Goal: Transaction & Acquisition: Purchase product/service

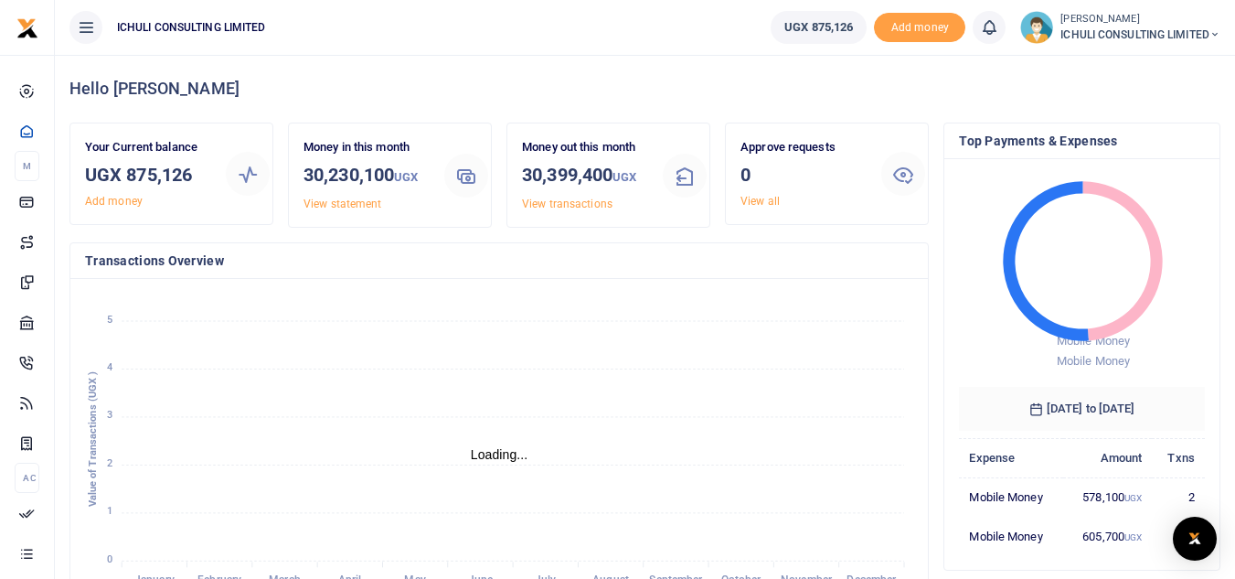
scroll to position [15, 15]
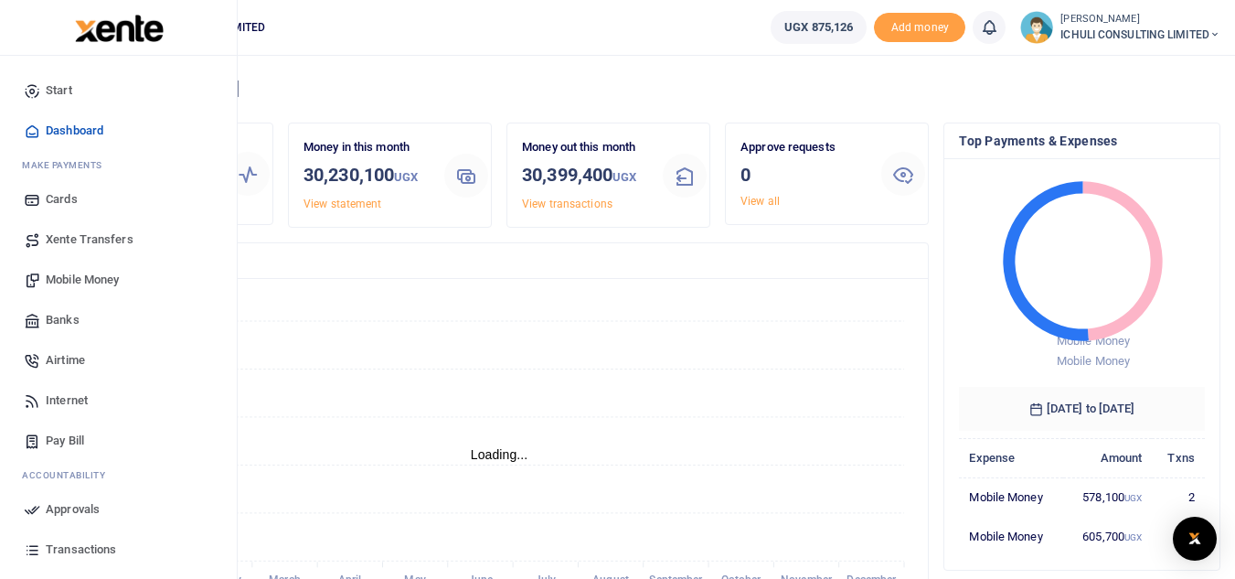
click at [78, 281] on span "Mobile Money" at bounding box center [82, 280] width 73 height 18
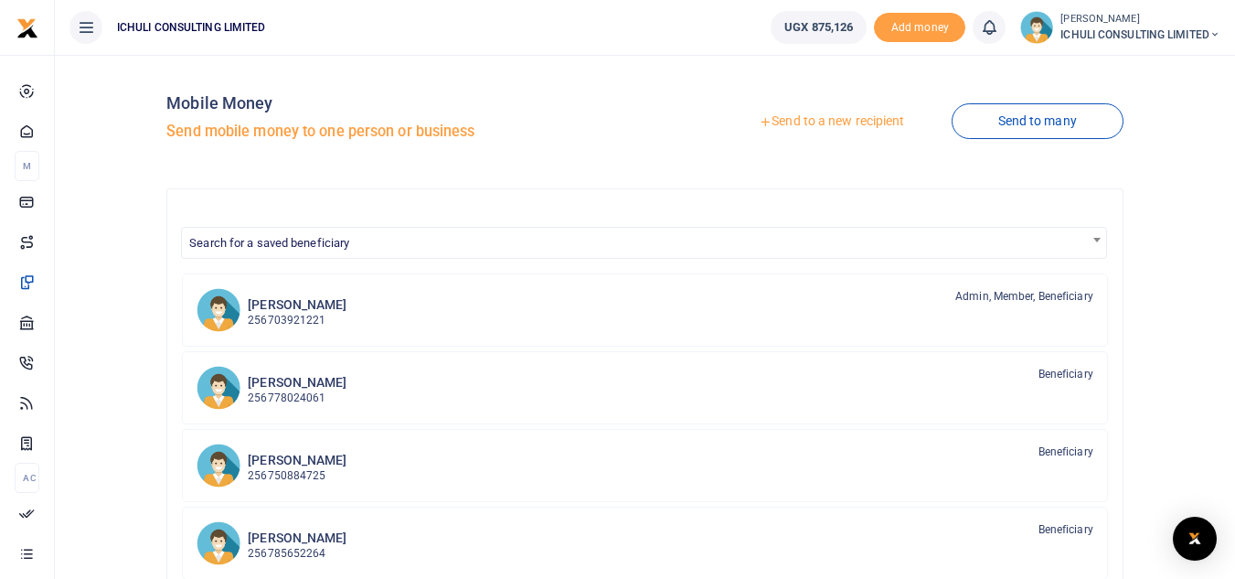
click at [792, 120] on link "Send to a new recipient" at bounding box center [831, 121] width 239 height 33
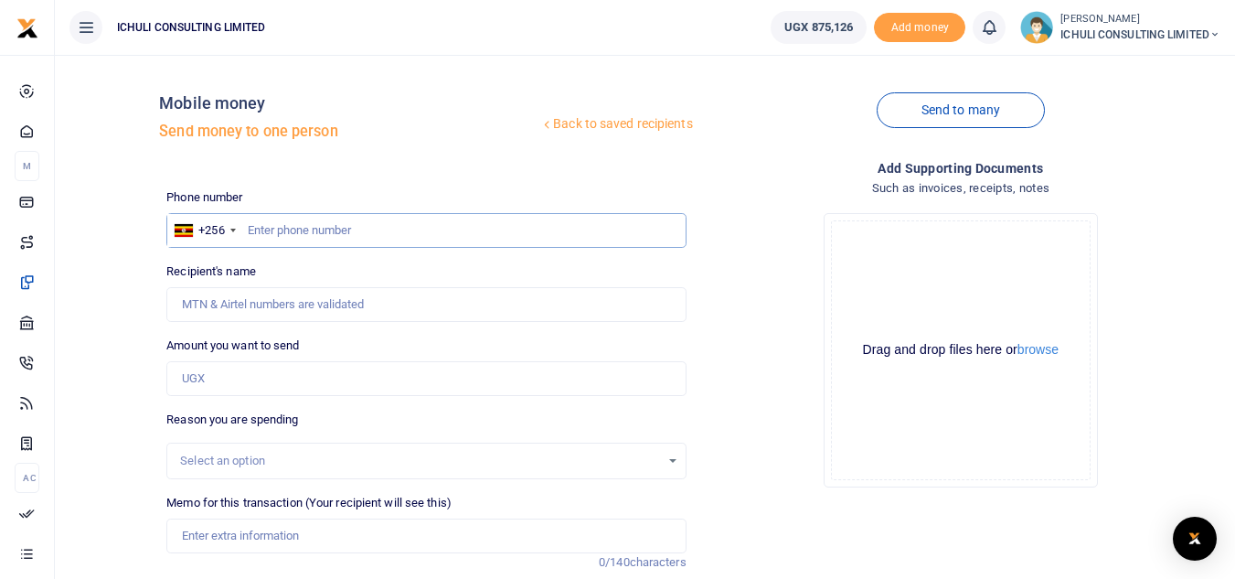
click at [316, 232] on input "text" at bounding box center [425, 230] width 519 height 35
paste input "774 779195"
click at [271, 229] on input "774 779195" at bounding box center [425, 230] width 519 height 35
type input "774779195"
type input "Ruth Mugenyi"
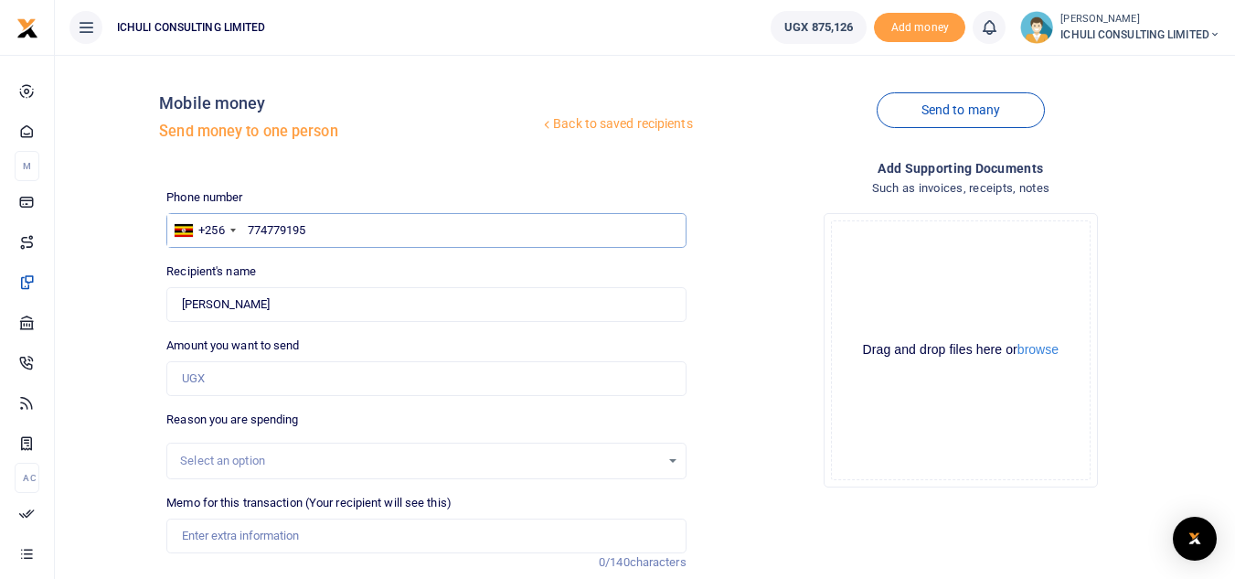
type input "774779195"
click at [341, 384] on input "Amount you want to send" at bounding box center [425, 378] width 519 height 35
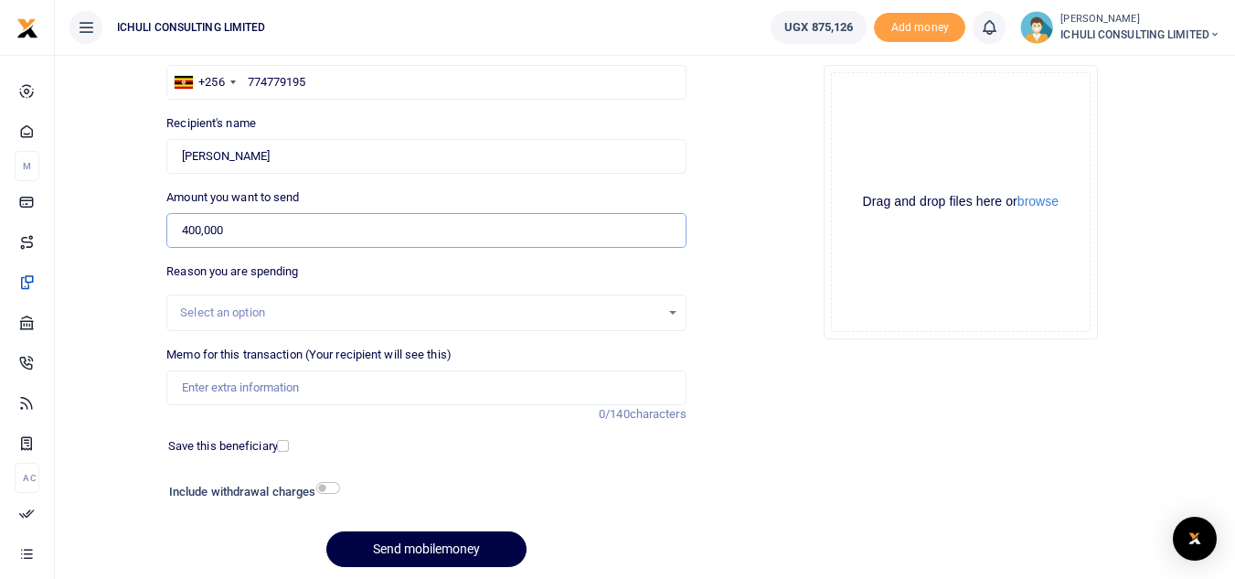
scroll to position [154, 0]
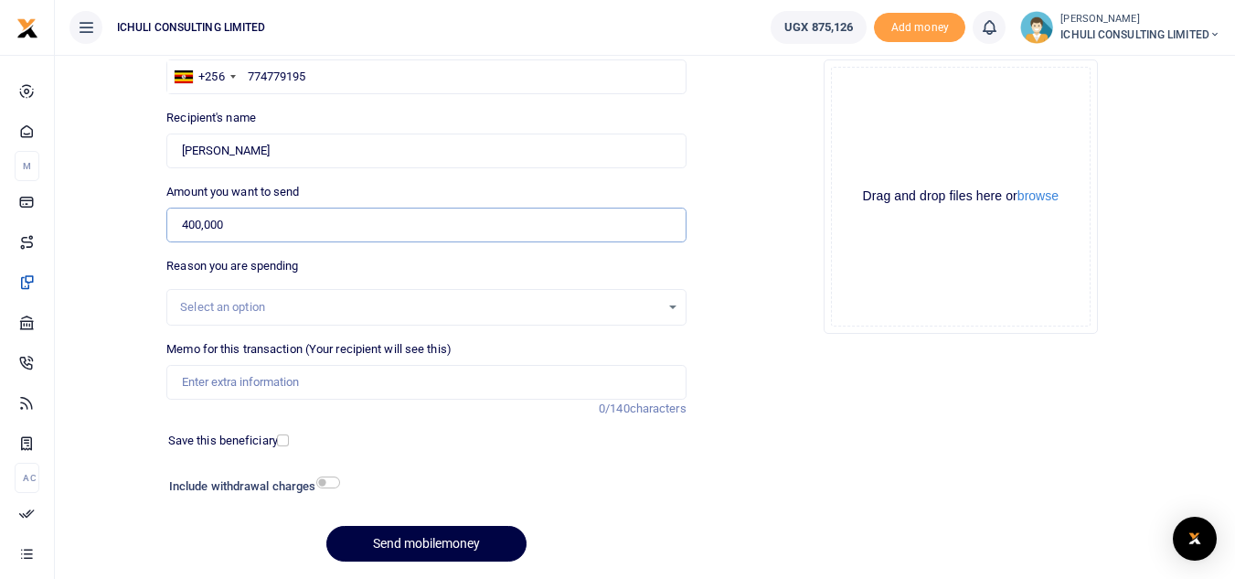
type input "400,000"
click at [671, 306] on div "Select an option" at bounding box center [425, 307] width 517 height 20
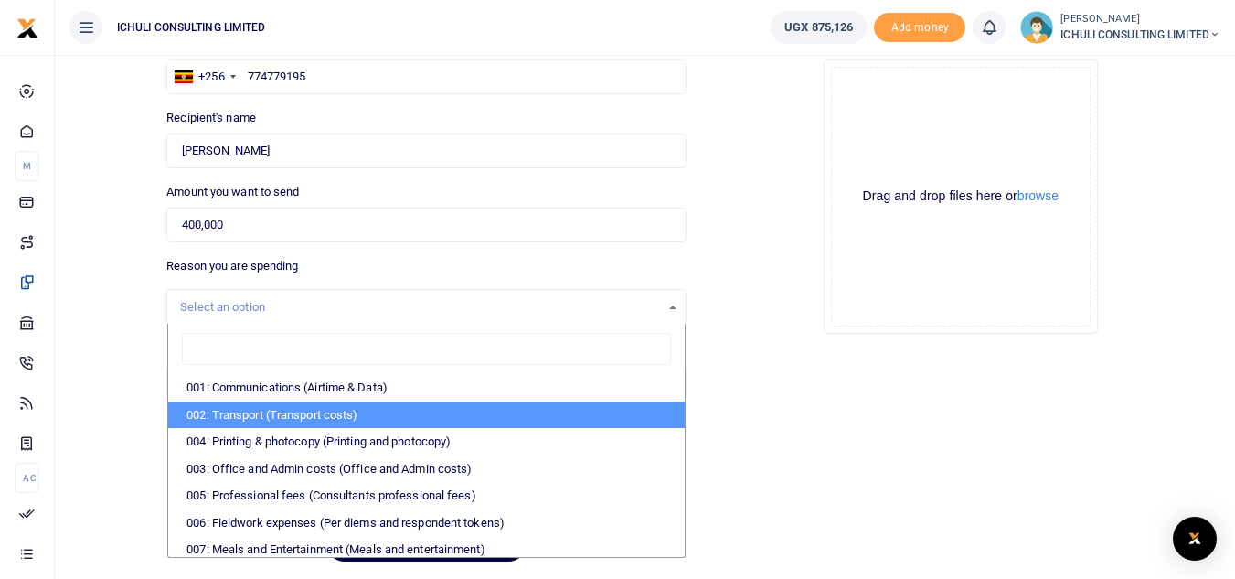
click at [388, 410] on li "002: Transport (Transport costs)" at bounding box center [426, 414] width 516 height 27
select select "62"
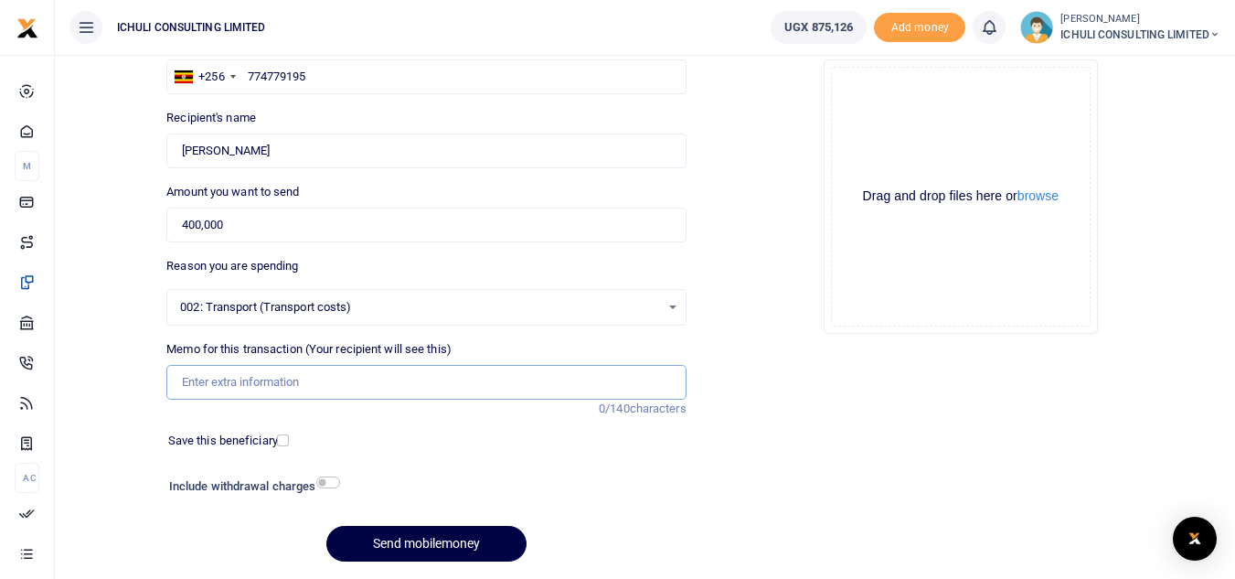
click at [294, 381] on input "Memo for this transaction (Your recipient will see this)" at bounding box center [425, 382] width 519 height 35
click at [184, 381] on input "Carhire" at bounding box center [425, 382] width 519 height 35
click at [220, 380] on input "SFL Carhire" at bounding box center [425, 382] width 519 height 35
type input "SFL Car hire"
click at [455, 544] on button "Send mobilemoney" at bounding box center [426, 544] width 200 height 36
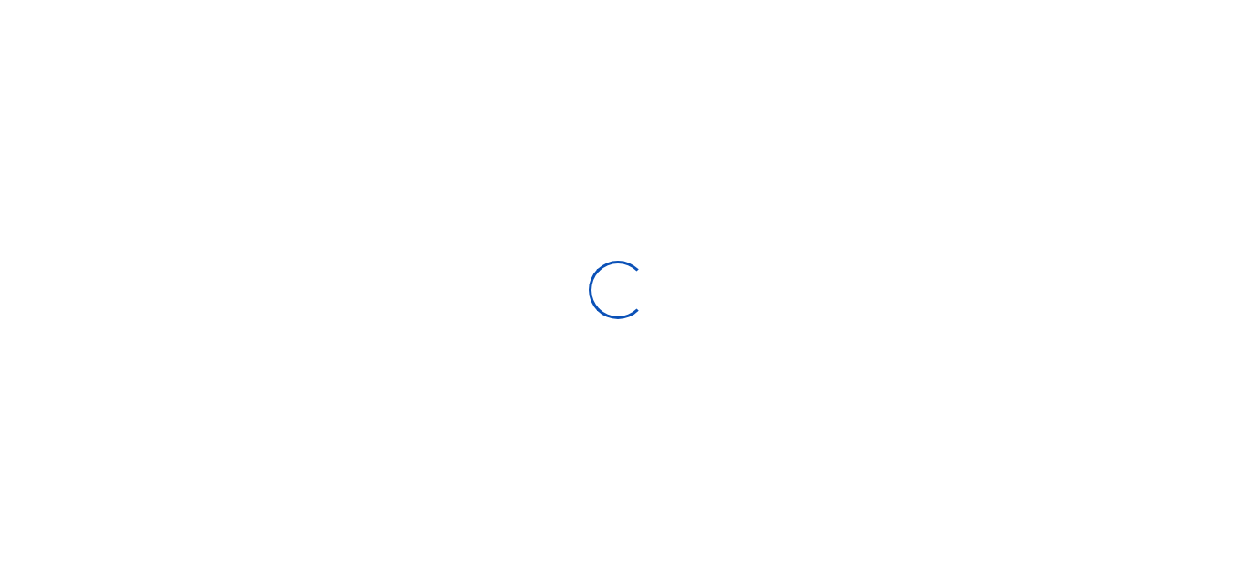
scroll to position [154, 0]
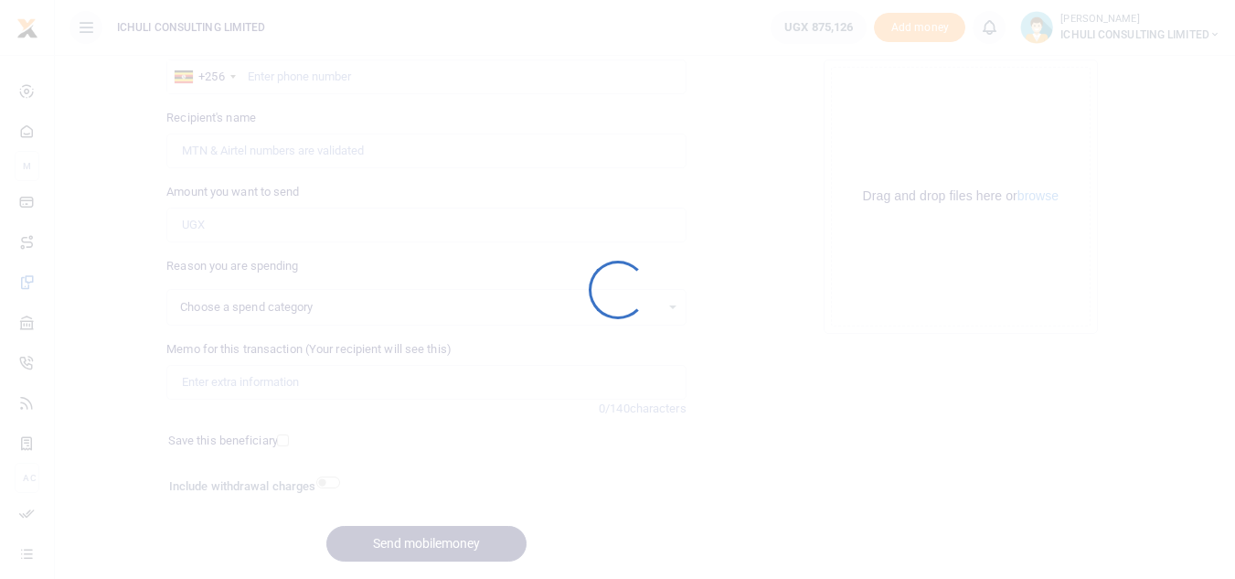
select select
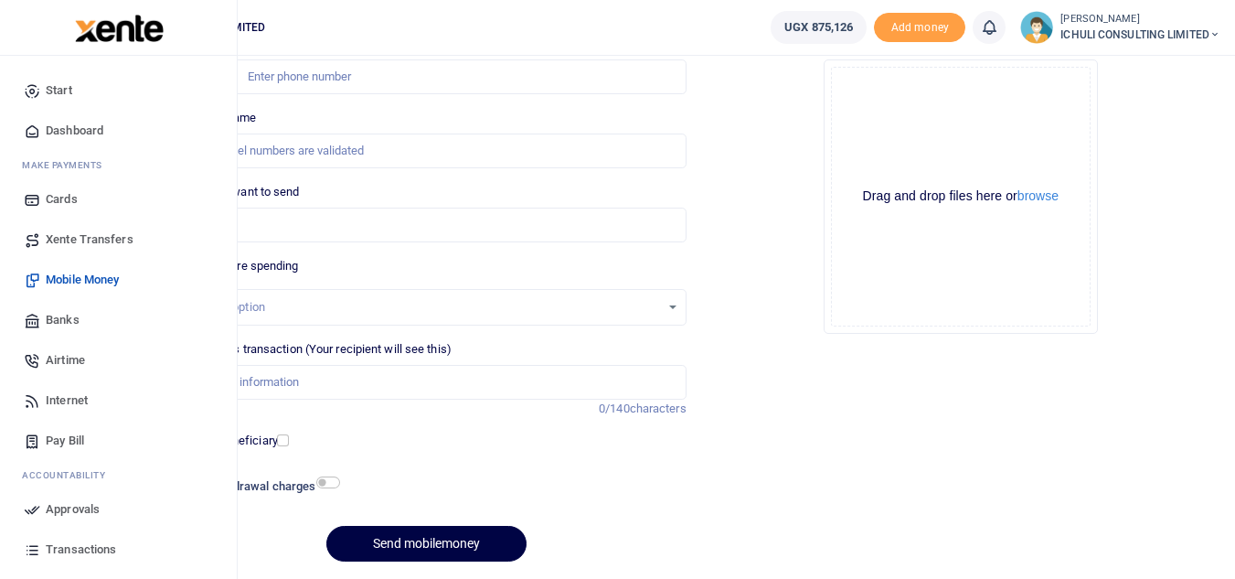
click at [64, 505] on span "Approvals" at bounding box center [73, 509] width 54 height 18
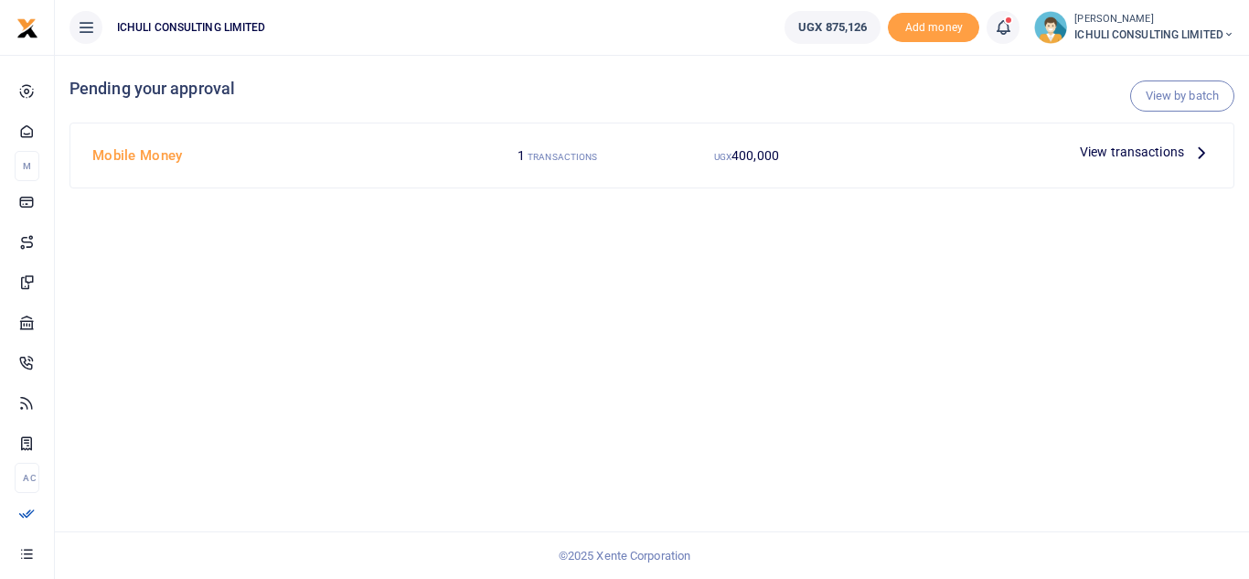
click at [1199, 154] on icon at bounding box center [1201, 152] width 20 height 20
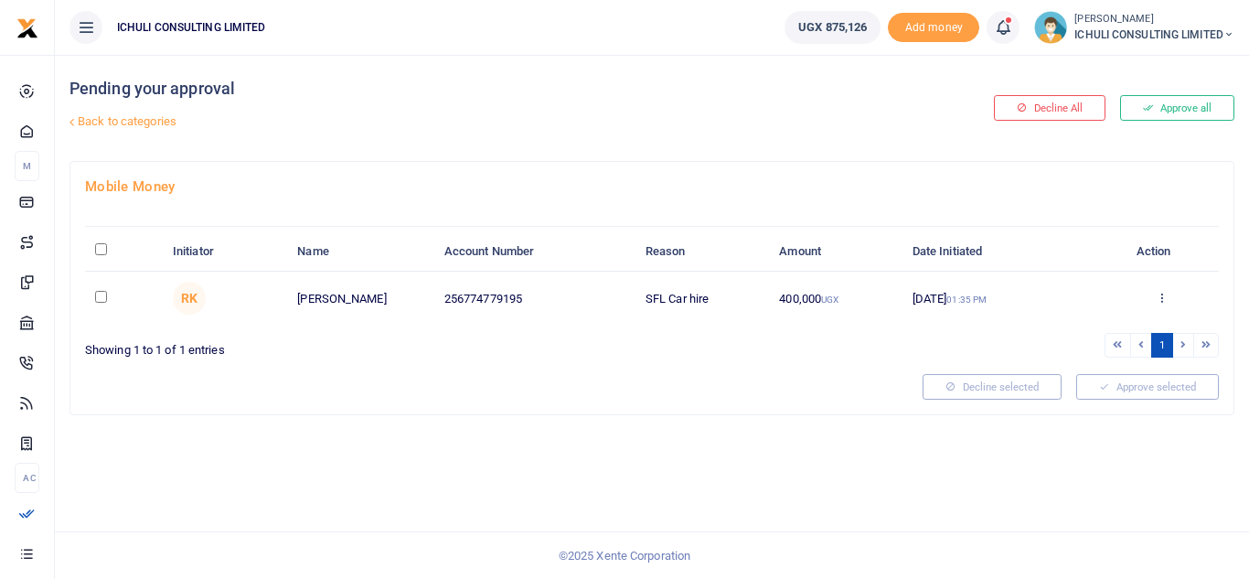
click at [99, 247] on input "\a \a : activate to sort column descending" at bounding box center [101, 249] width 12 height 12
checkbox input "true"
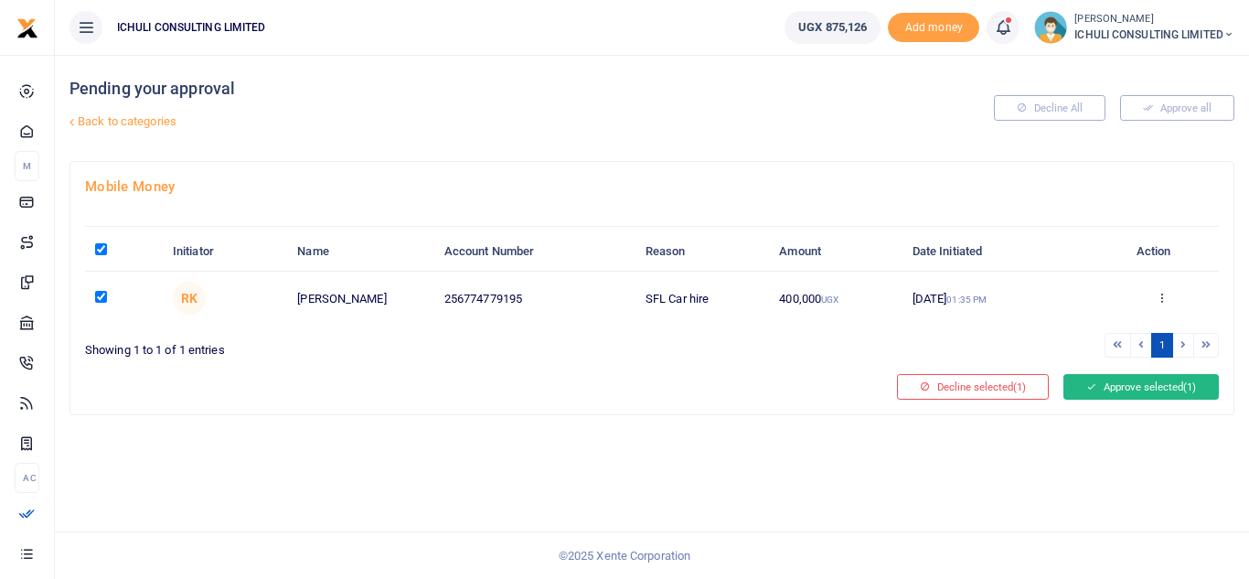
click at [1104, 391] on button "Approve selected (1)" at bounding box center [1140, 387] width 155 height 26
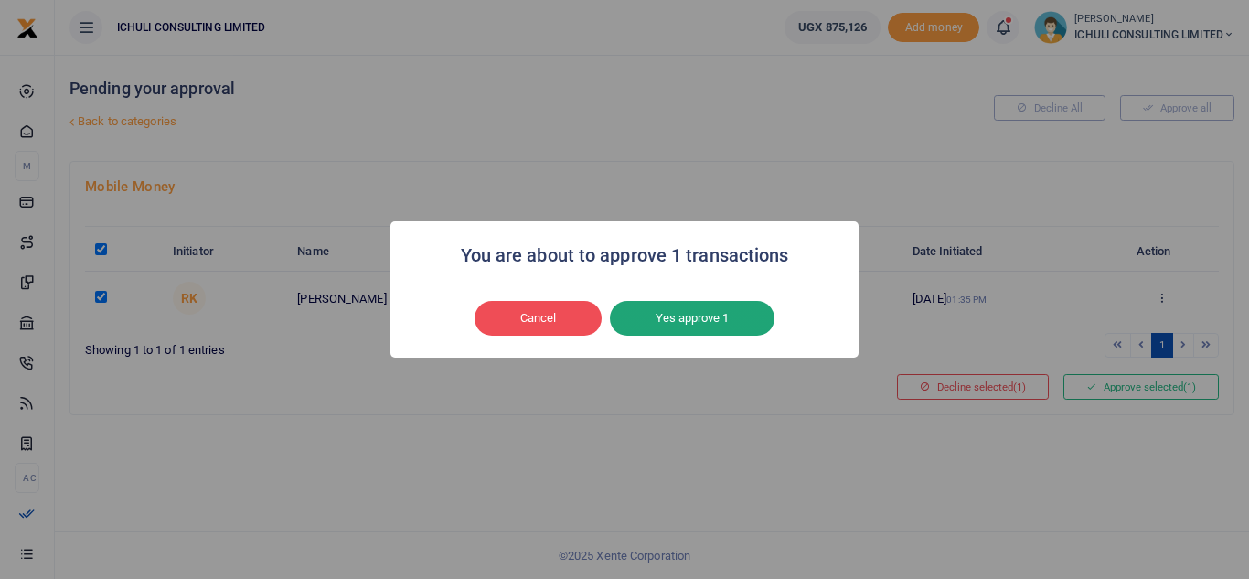
click at [710, 315] on button "Yes approve 1" at bounding box center [692, 318] width 165 height 35
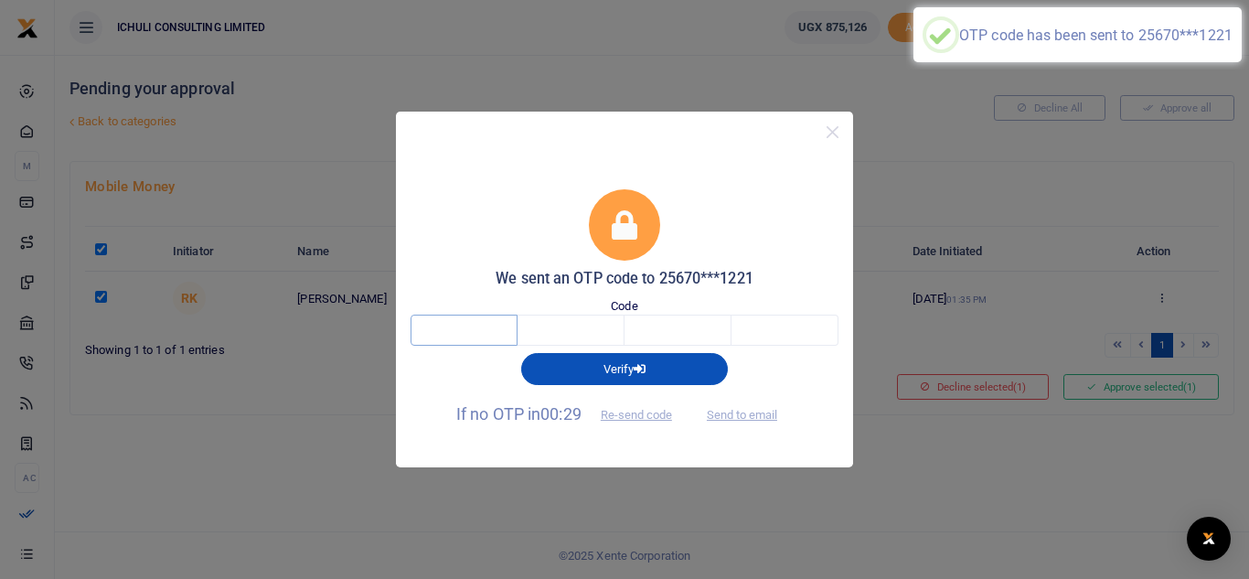
click at [473, 322] on input "text" at bounding box center [463, 329] width 107 height 31
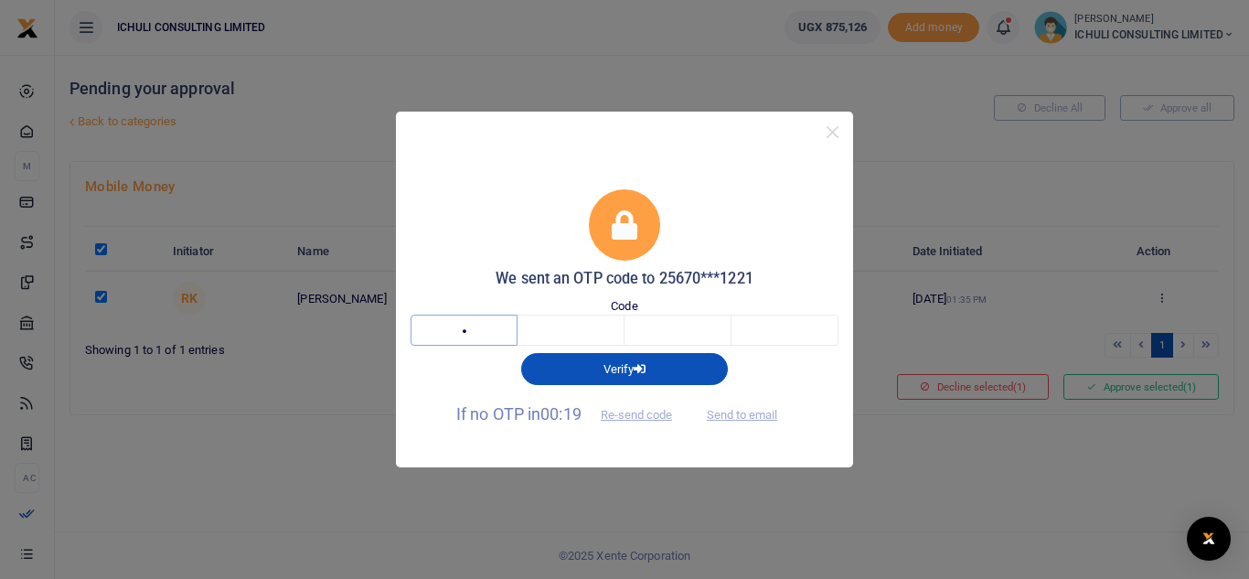
type input "2"
type input "8"
type input "4"
type input "3"
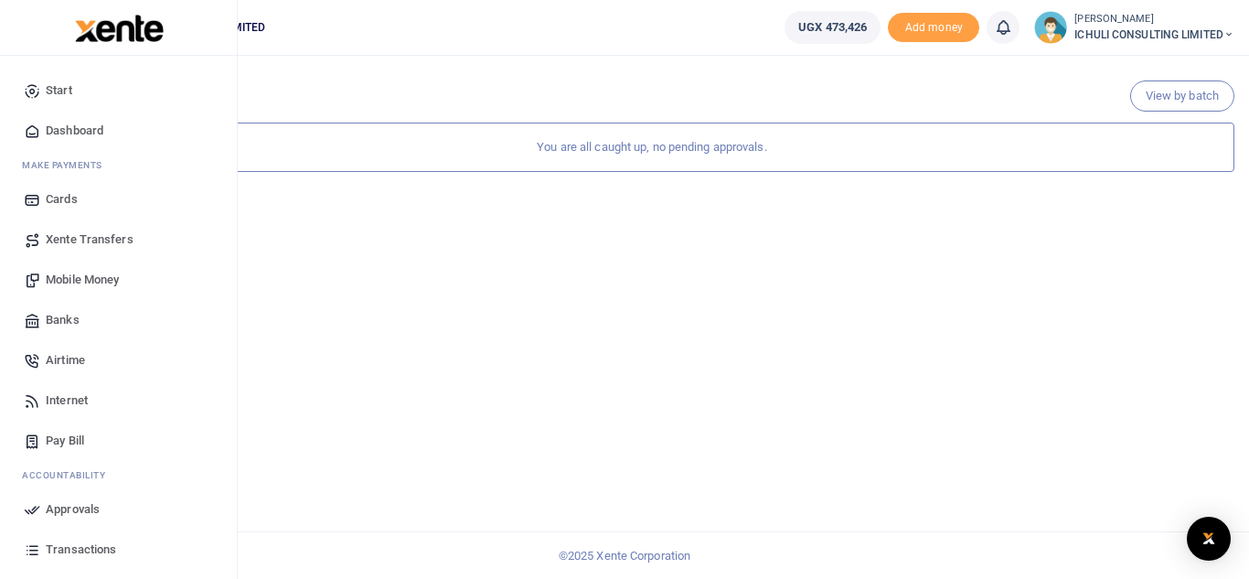
click at [96, 279] on span "Mobile Money" at bounding box center [82, 280] width 73 height 18
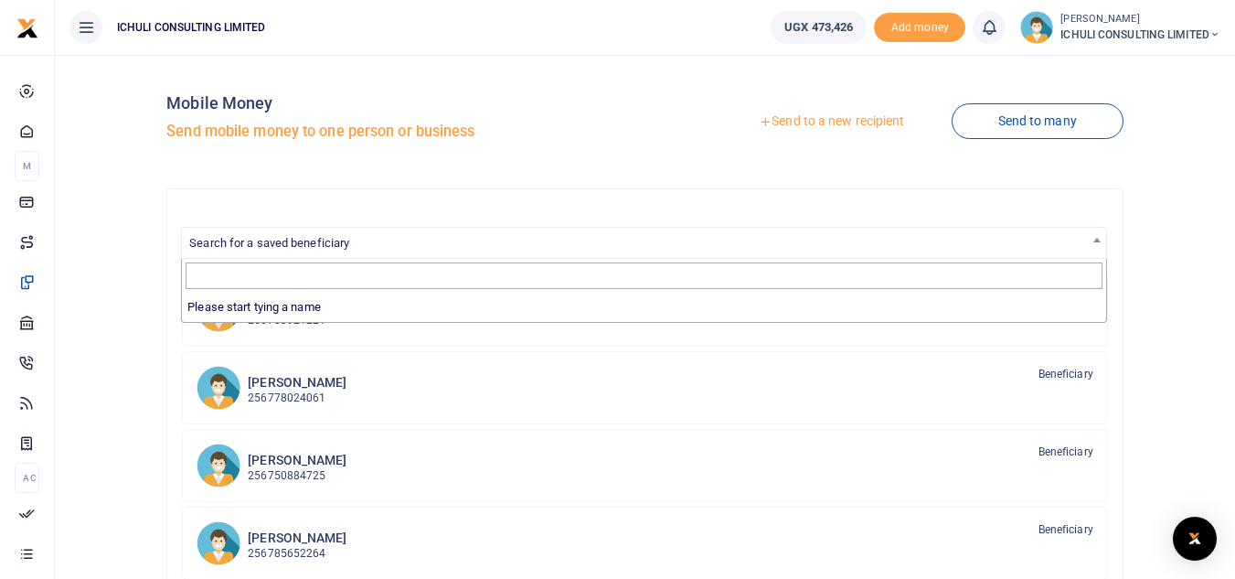
click at [618, 244] on span "Search for a saved beneficiary" at bounding box center [644, 242] width 924 height 28
type input "joh"
click at [846, 123] on link "Send to a new recipient" at bounding box center [831, 121] width 239 height 33
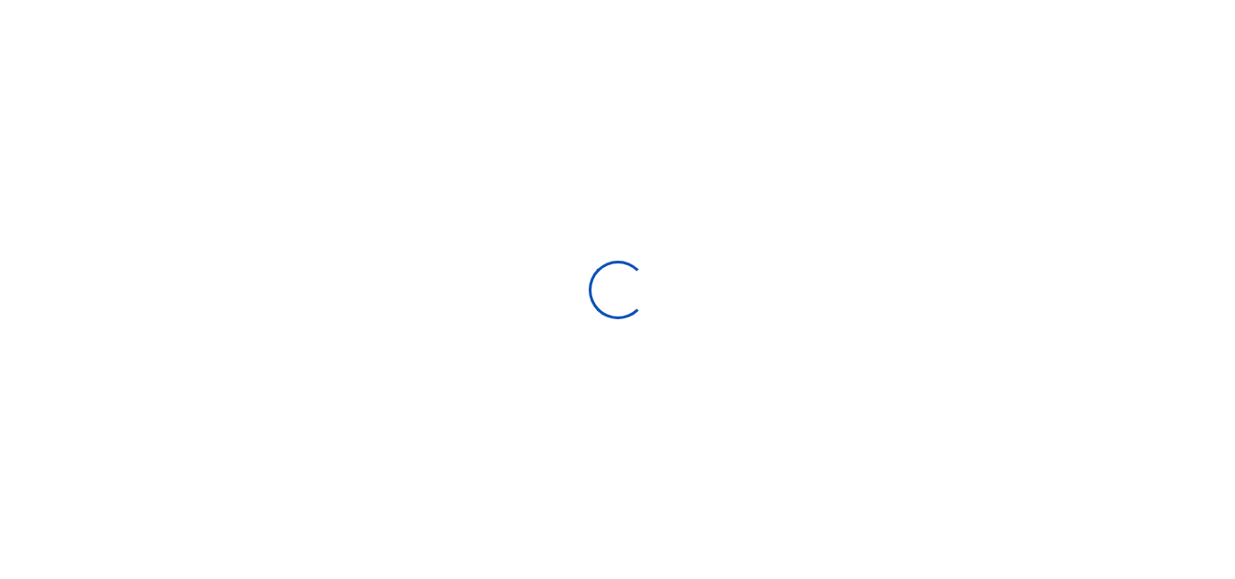
select select "Loading bundles"
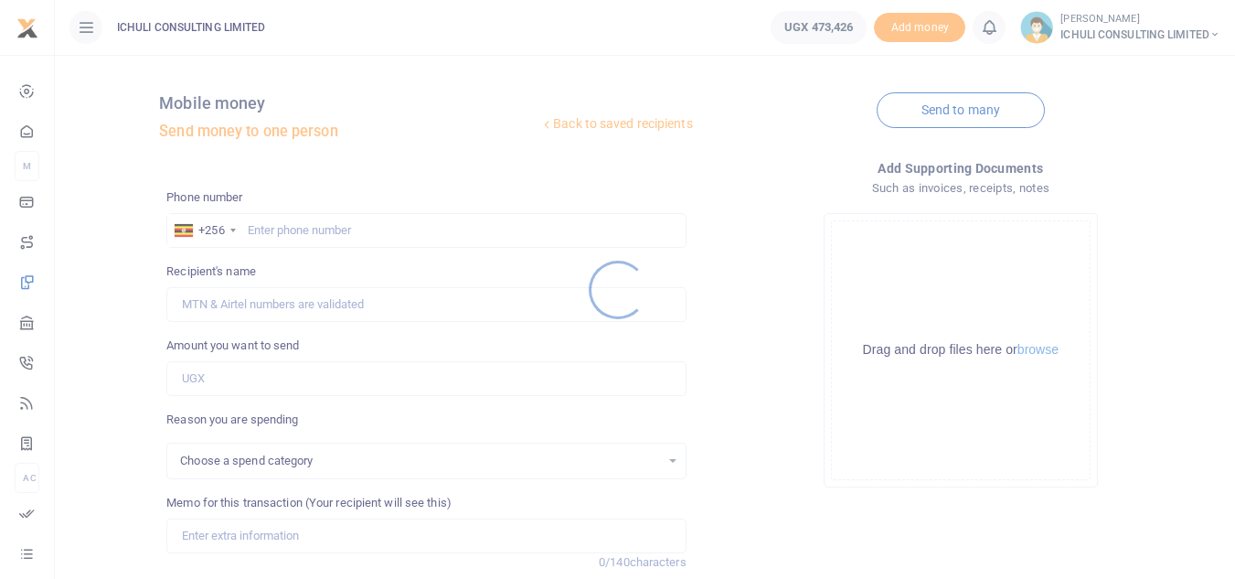
select select
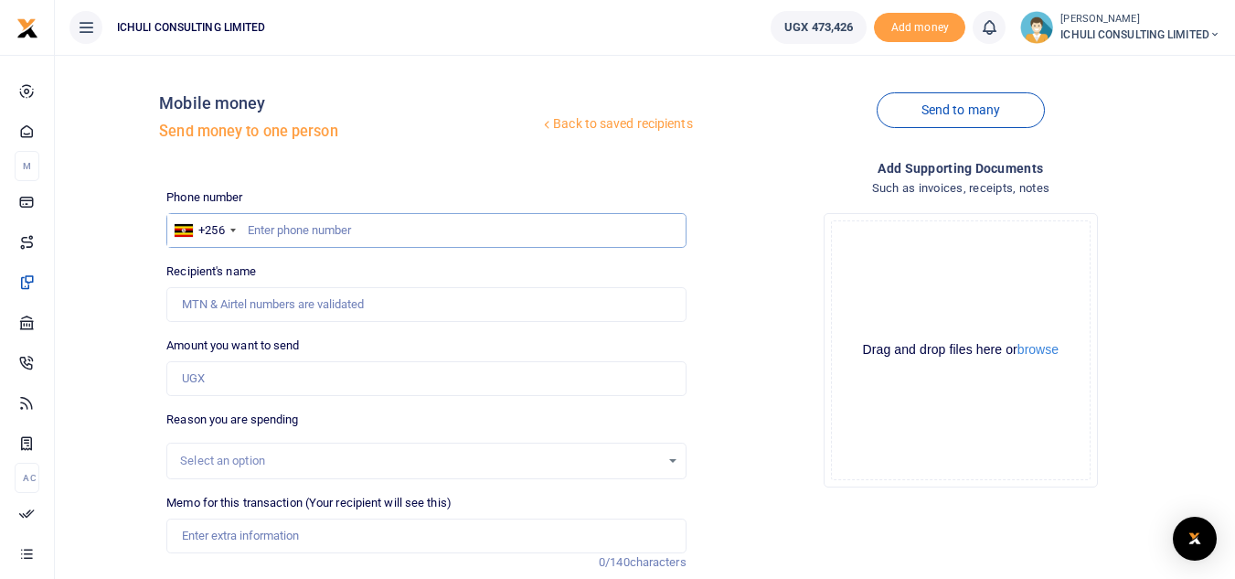
click at [491, 223] on input "text" at bounding box center [425, 230] width 519 height 35
type input "706441861"
type input "Muwangala John"
click at [214, 377] on input "Amount you want to send" at bounding box center [425, 378] width 519 height 35
click at [321, 234] on input "706441861" at bounding box center [425, 230] width 519 height 35
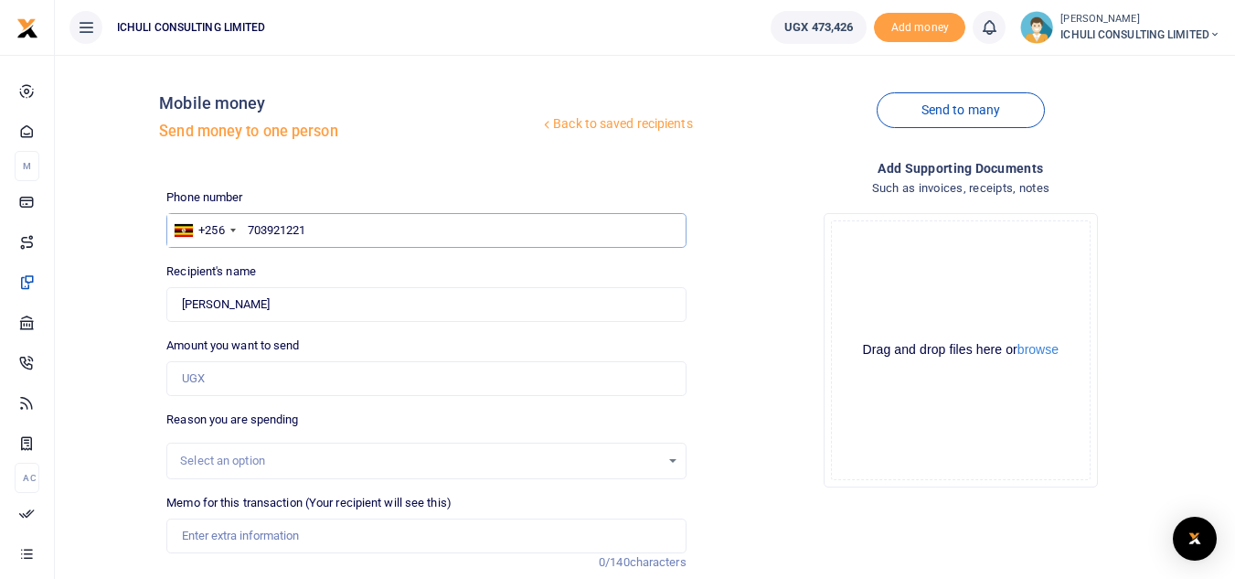
type input "703921221"
click at [227, 380] on input "Amount you want to send" at bounding box center [425, 378] width 519 height 35
type input "5"
type input "[PERSON_NAME]"
type input "50,000"
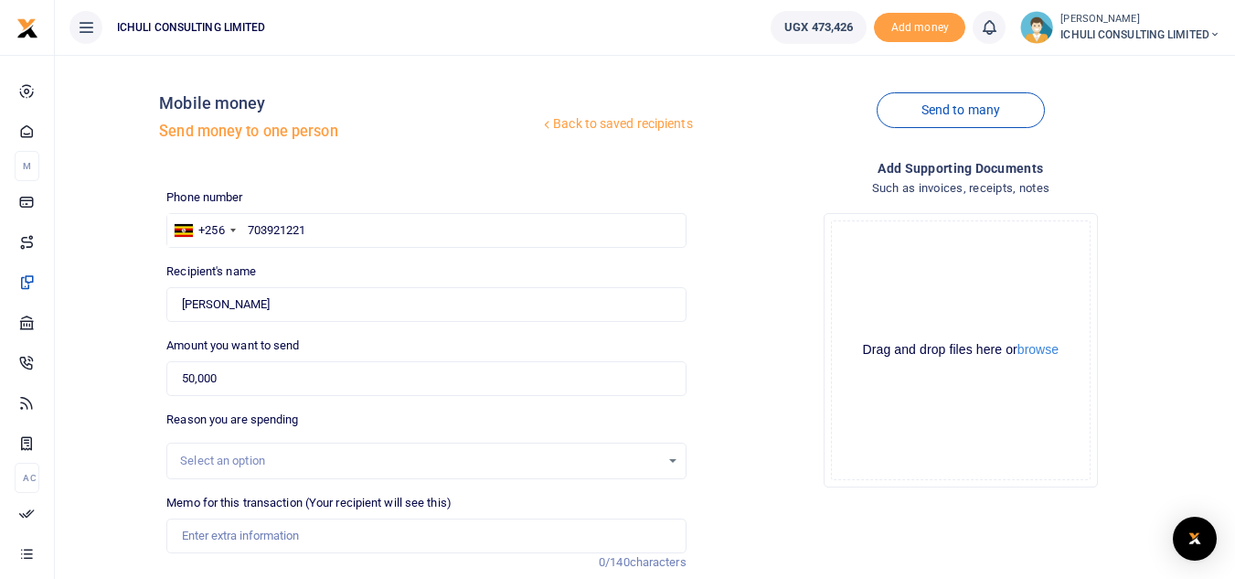
click at [245, 462] on div "Select an option" at bounding box center [419, 461] width 479 height 18
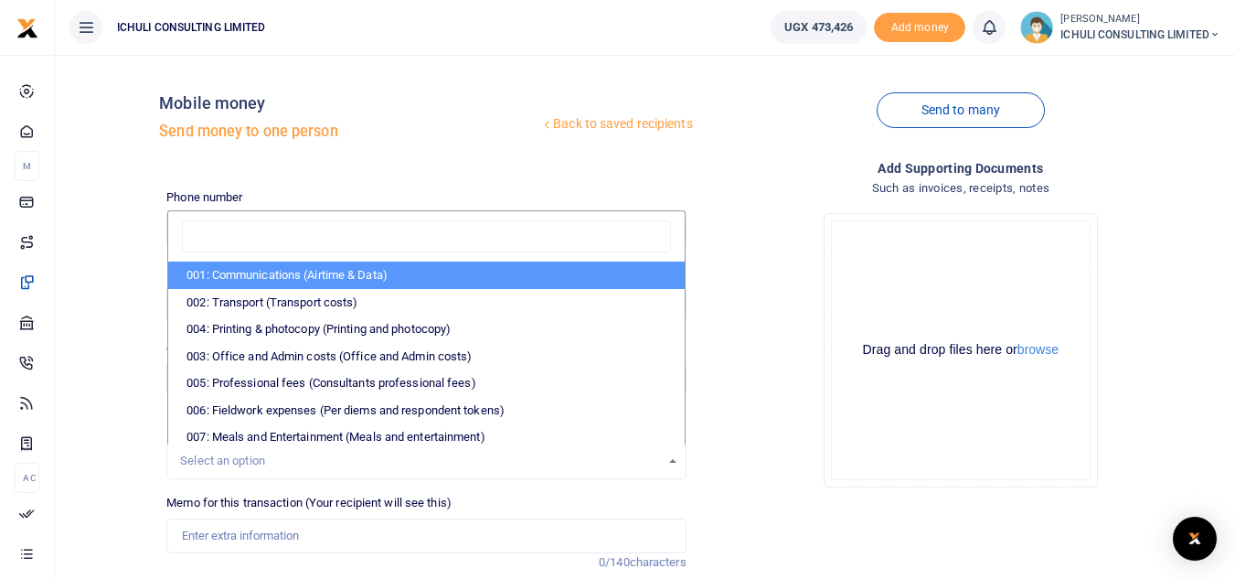
click at [309, 272] on li "001: Communications (Airtime & Data)" at bounding box center [426, 274] width 516 height 27
select select "61"
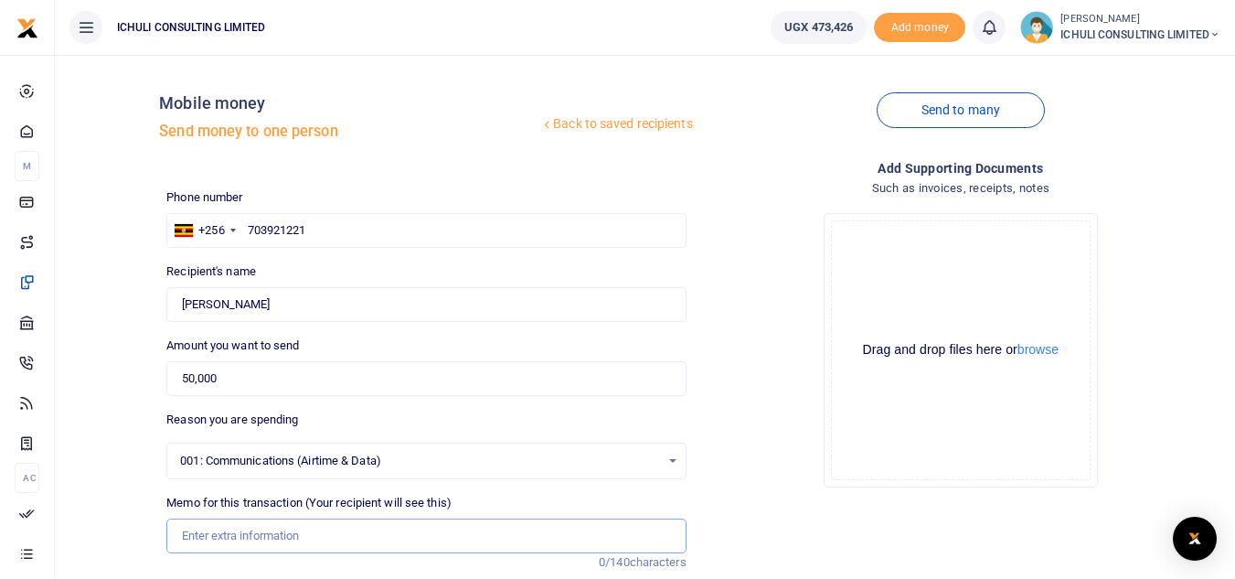
click at [257, 541] on input "Memo for this transaction (Your recipient will see this)" at bounding box center [425, 535] width 519 height 35
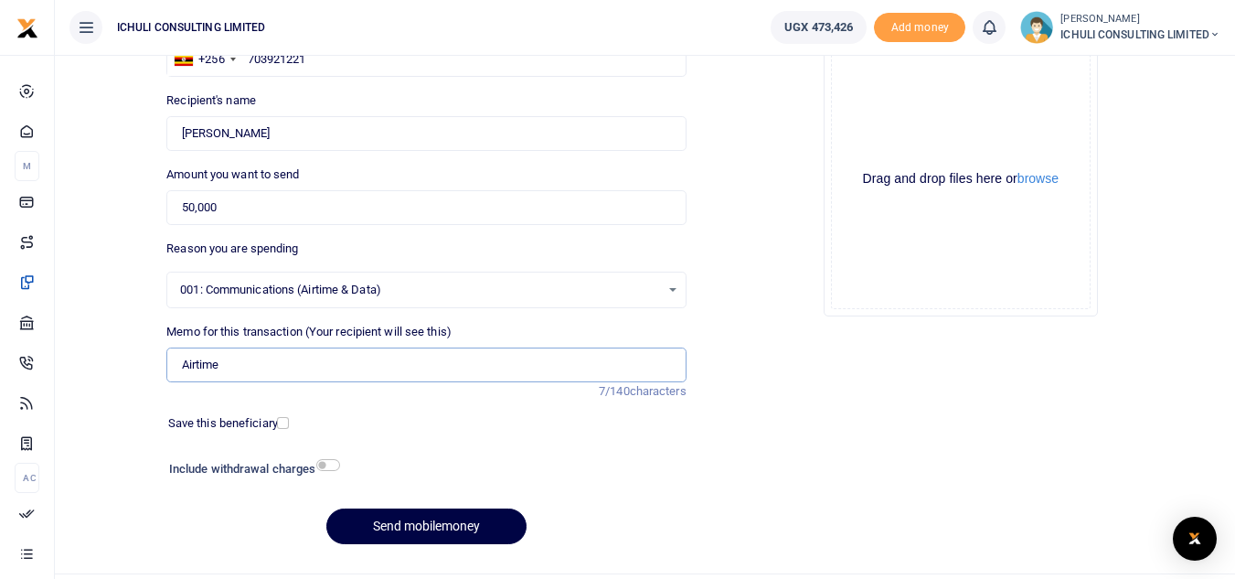
scroll to position [195, 0]
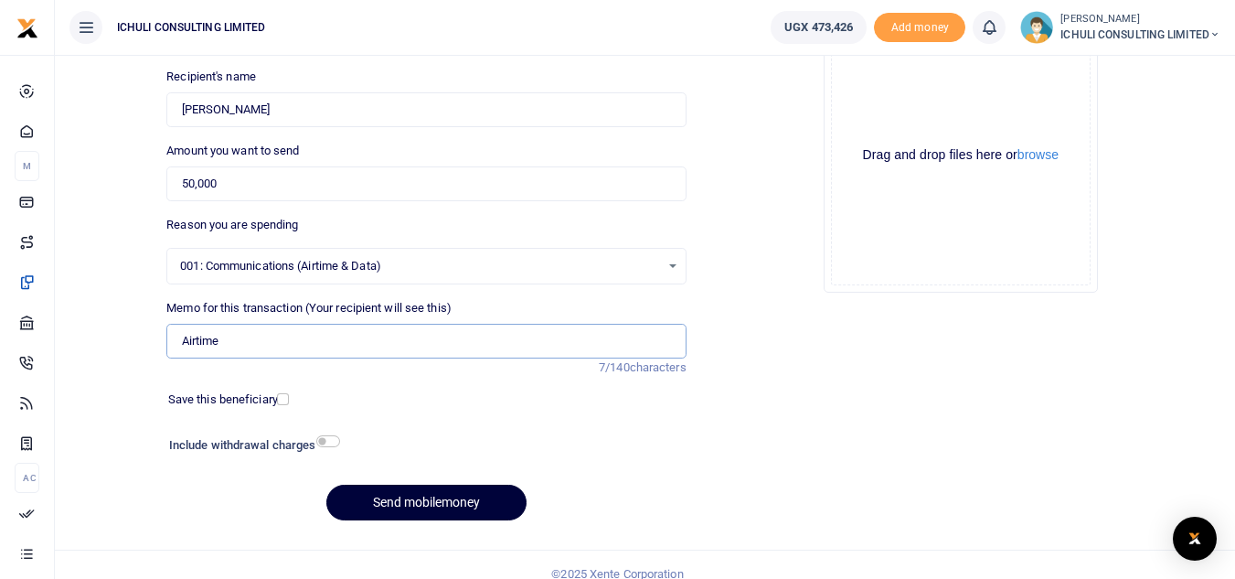
type input "Airtime"
click at [464, 505] on button "Send mobilemoney" at bounding box center [426, 502] width 200 height 36
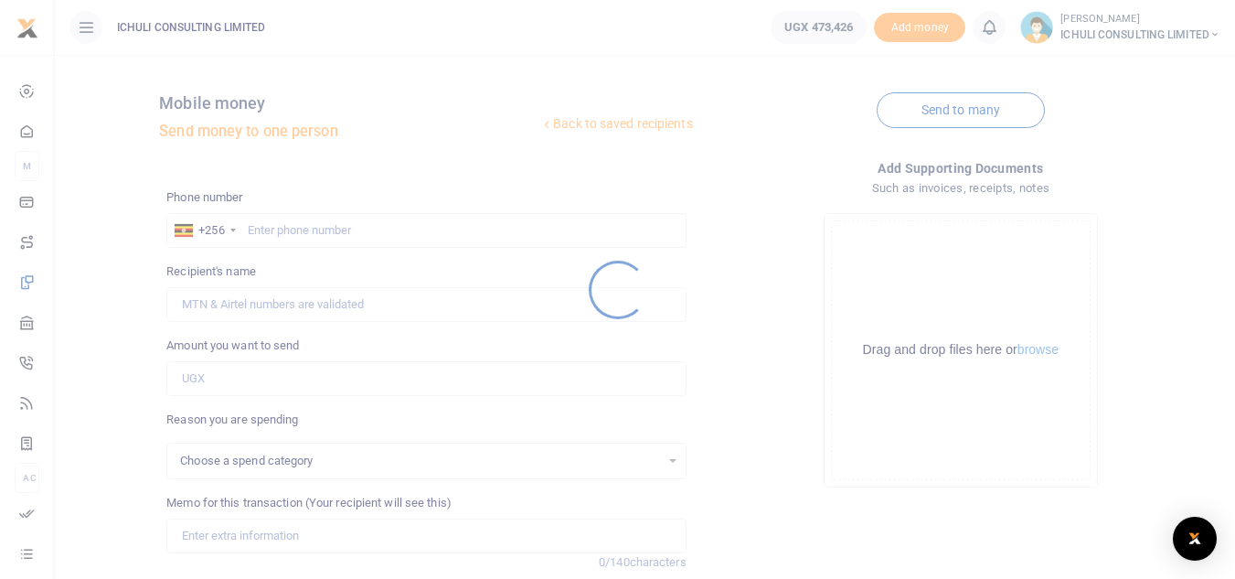
scroll to position [193, 0]
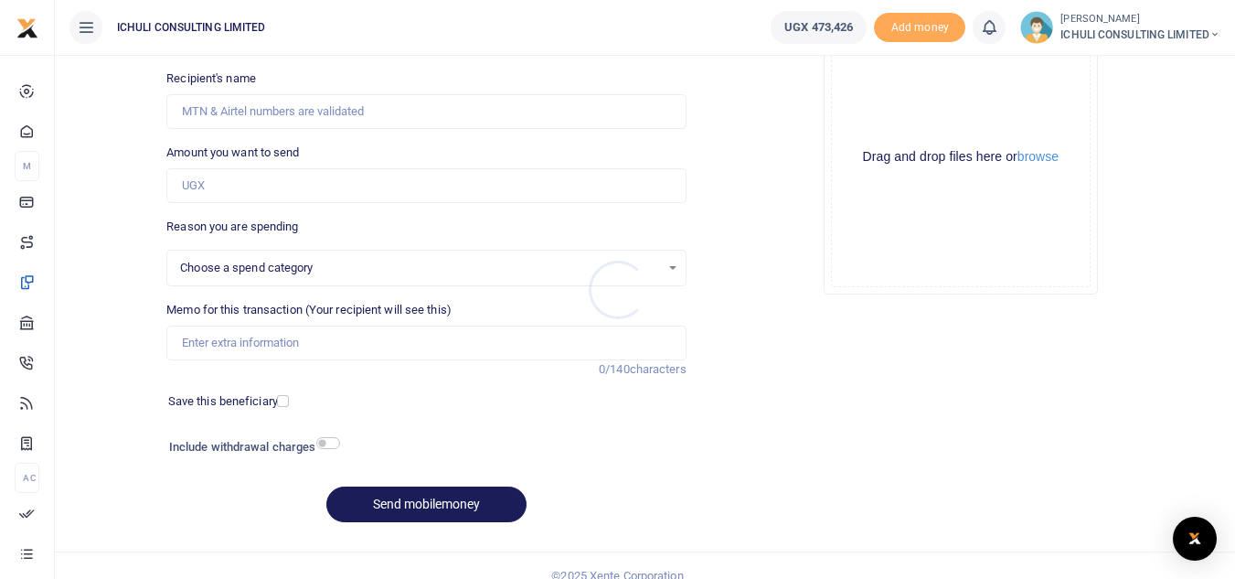
select select
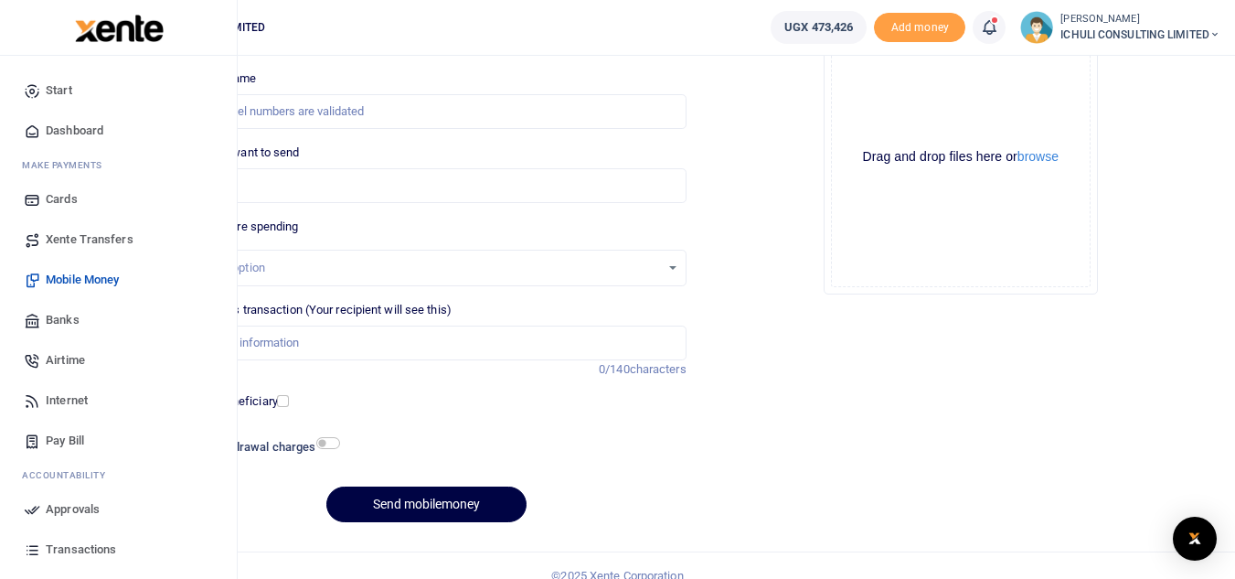
click at [64, 515] on span "Approvals" at bounding box center [73, 509] width 54 height 18
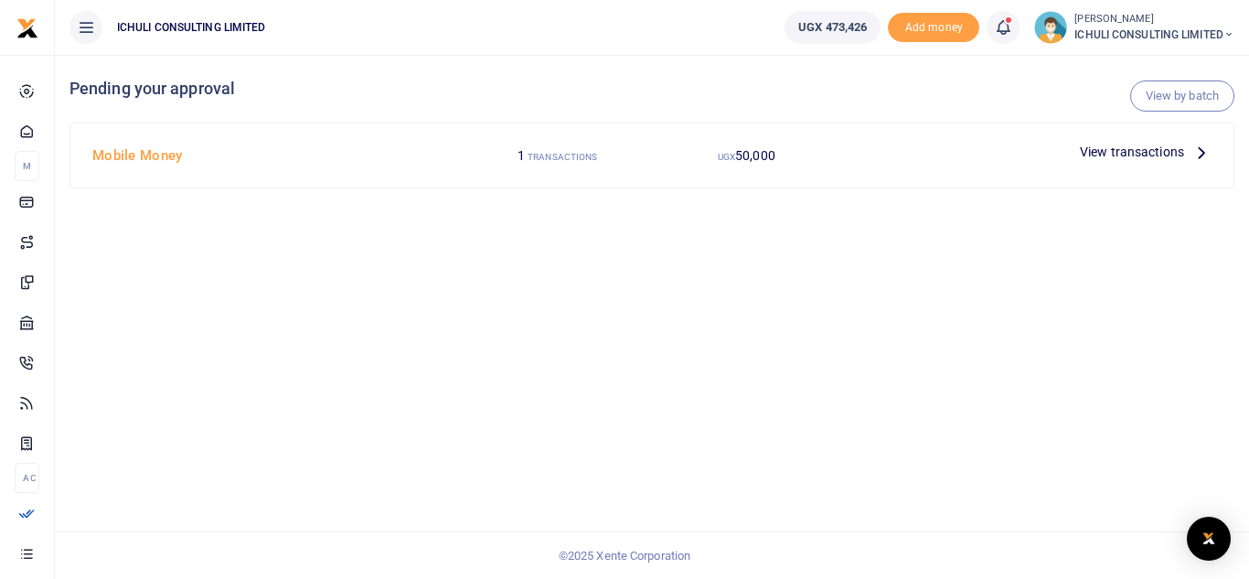
click at [1195, 154] on icon at bounding box center [1201, 152] width 20 height 20
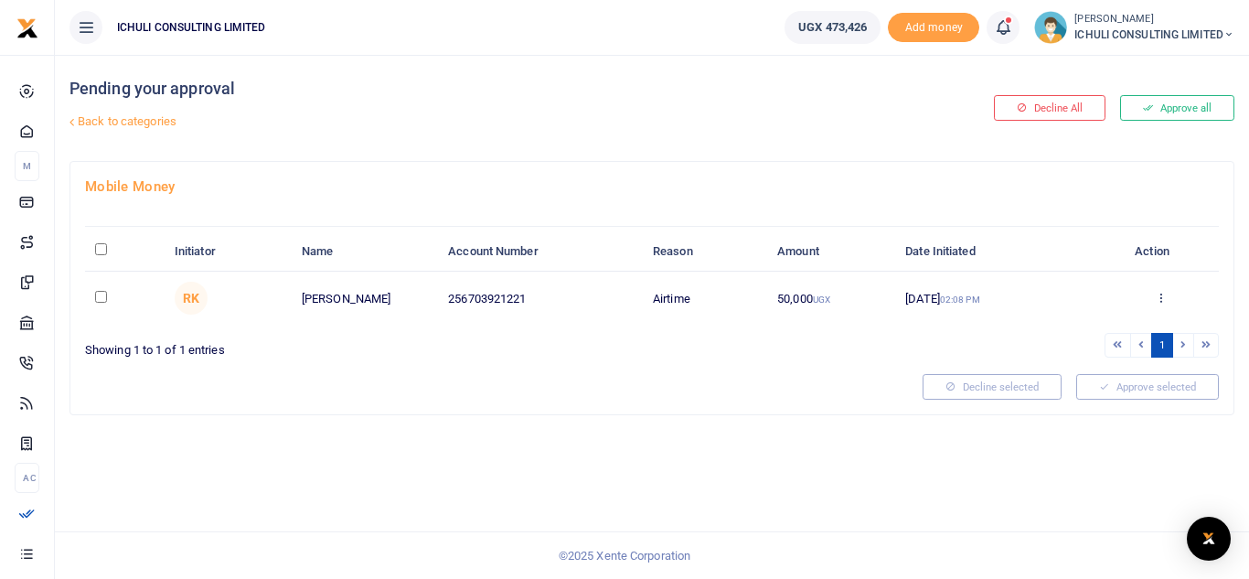
click at [98, 250] on input "\a \a : activate to sort column descending" at bounding box center [101, 249] width 12 height 12
checkbox input "true"
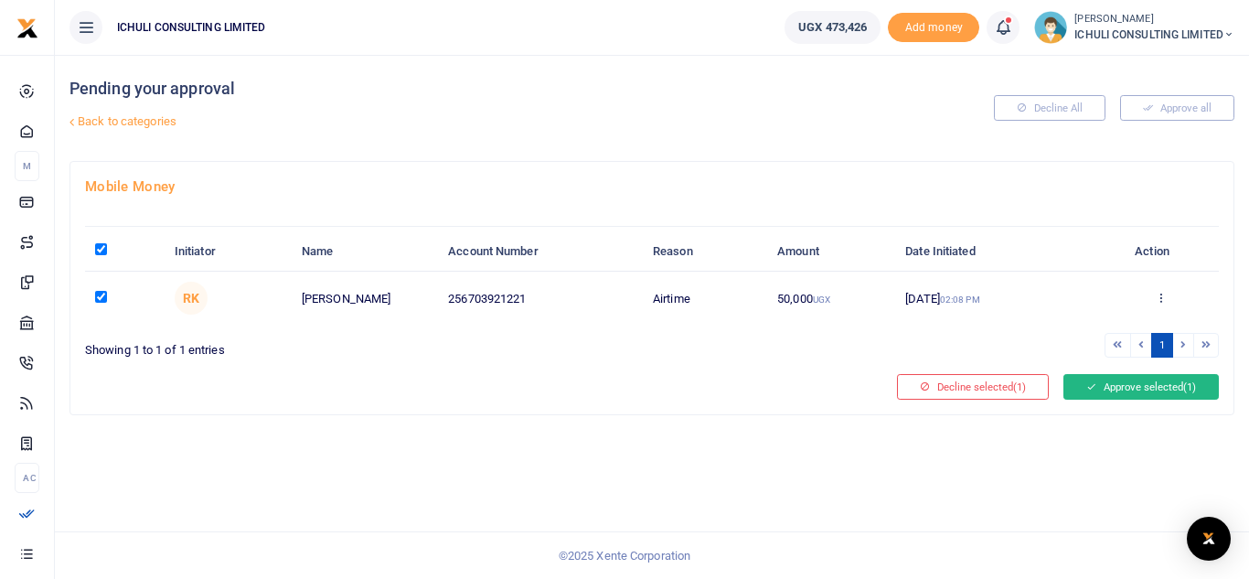
click at [1133, 385] on button "Approve selected (1)" at bounding box center [1140, 387] width 155 height 26
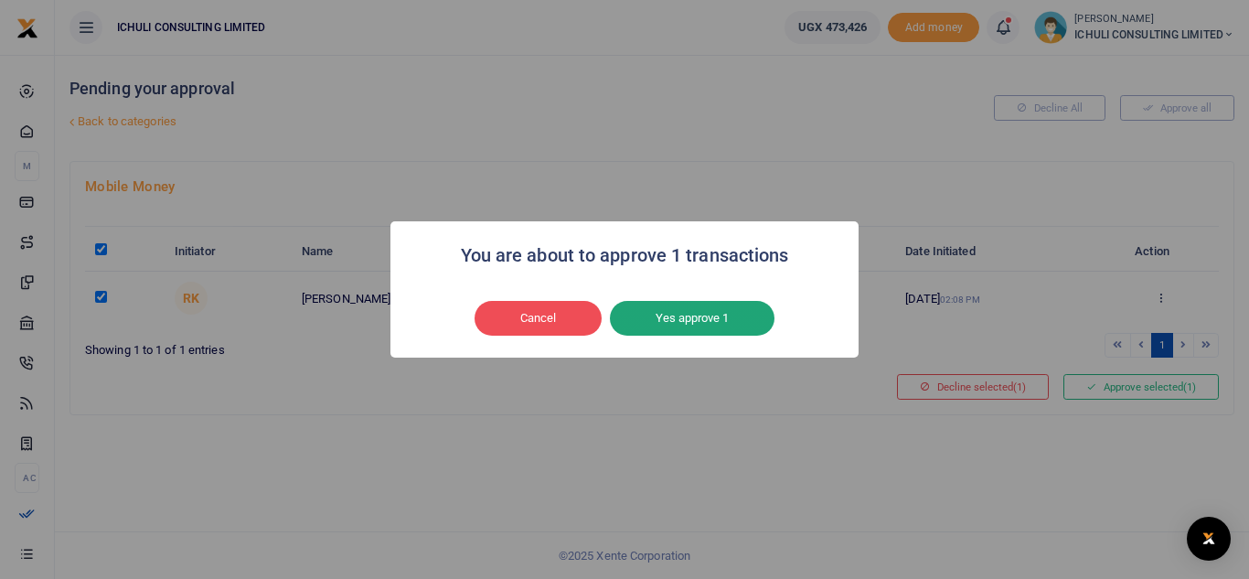
click at [683, 316] on button "Yes approve 1" at bounding box center [692, 318] width 165 height 35
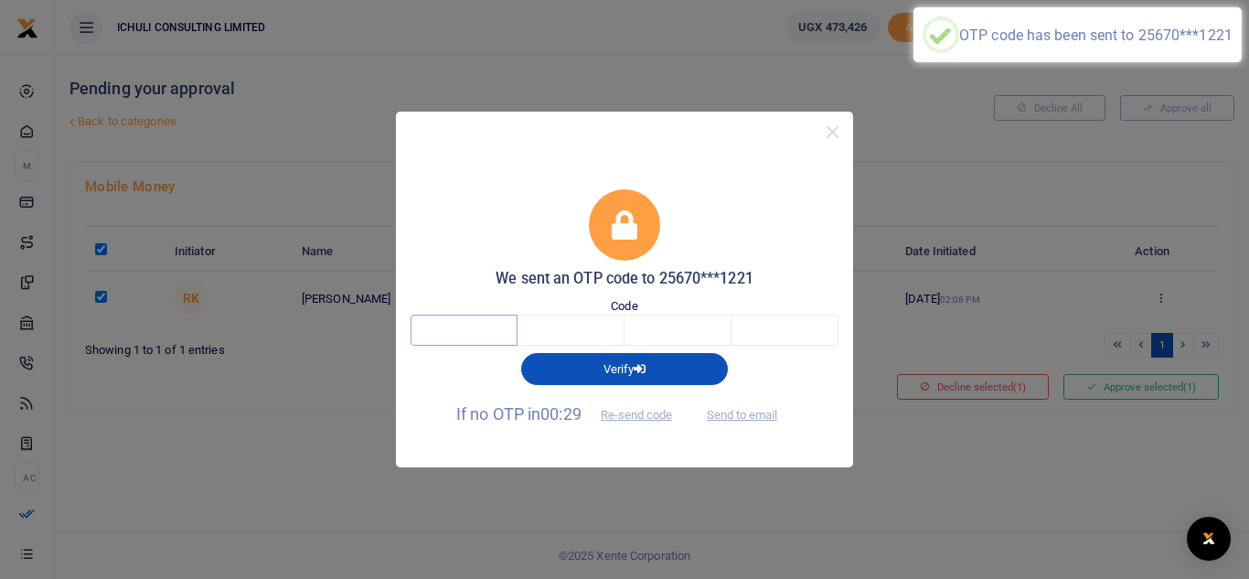
click at [468, 336] on input "text" at bounding box center [463, 329] width 107 height 31
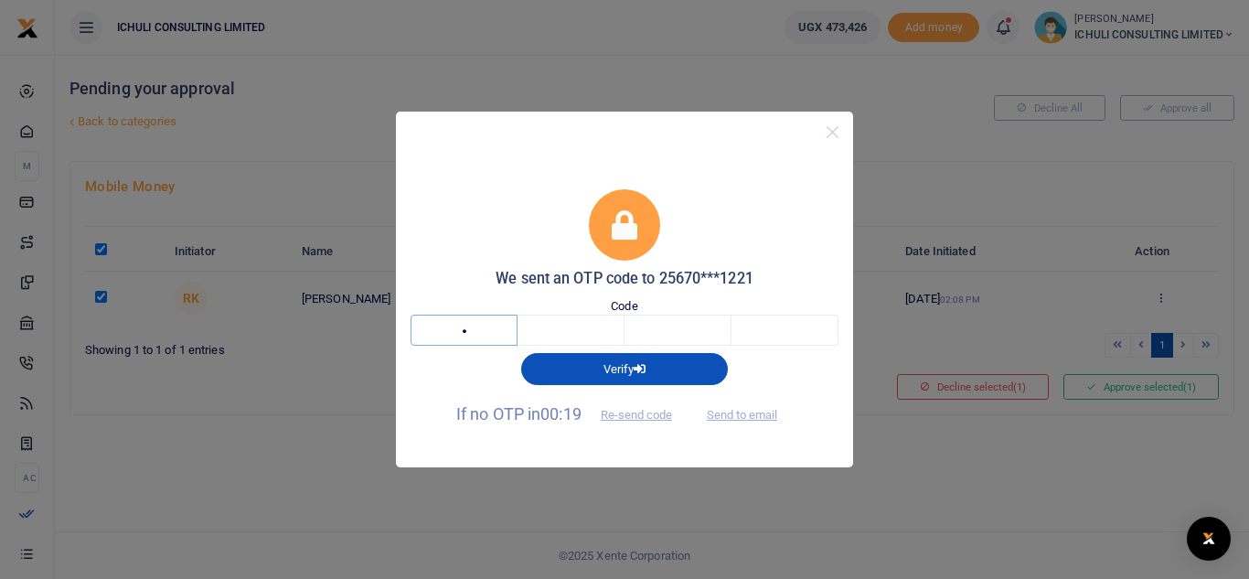
type input "8"
type input "1"
type input "4"
type input "9"
